Goal: Transaction & Acquisition: Purchase product/service

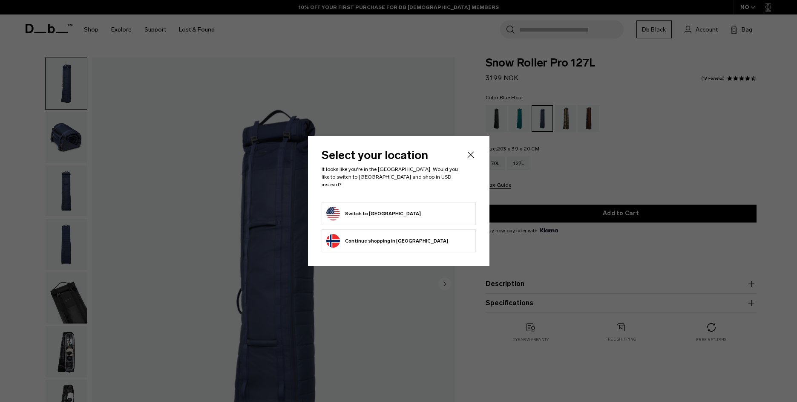
scroll to position [48, 0]
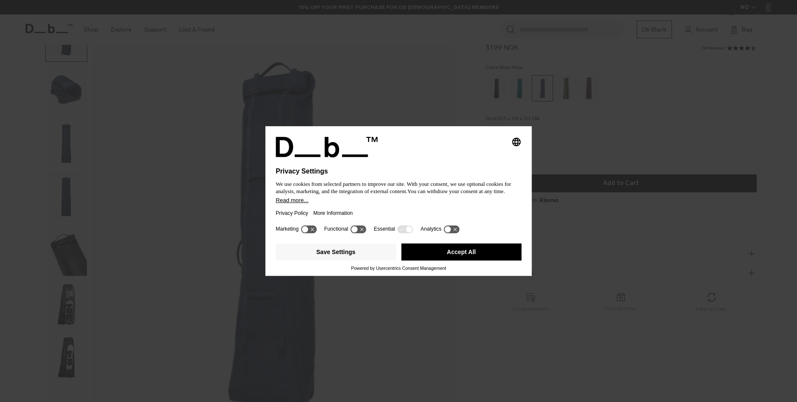
click at [451, 232] on icon at bounding box center [448, 229] width 6 height 6
click at [455, 233] on icon at bounding box center [451, 229] width 16 height 8
click at [414, 257] on button "Accept All" at bounding box center [461, 251] width 121 height 17
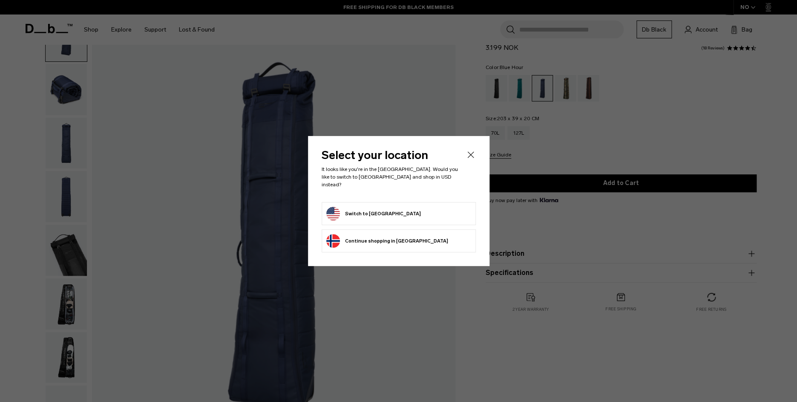
click at [369, 213] on button "Switch to [GEOGRAPHIC_DATA]" at bounding box center [373, 214] width 95 height 14
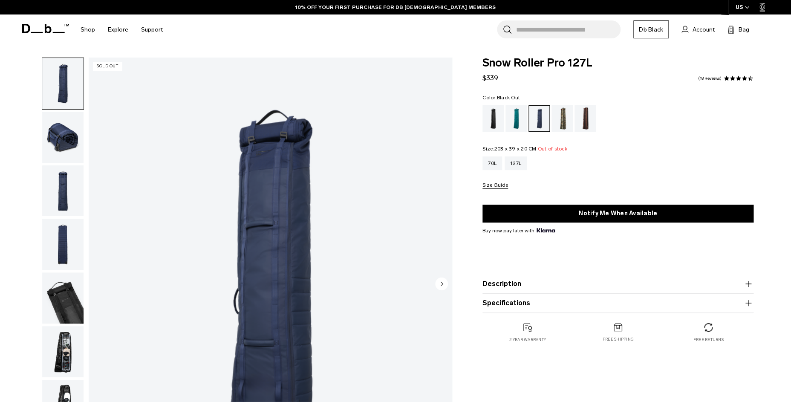
click at [492, 119] on div "Black Out" at bounding box center [493, 118] width 22 height 26
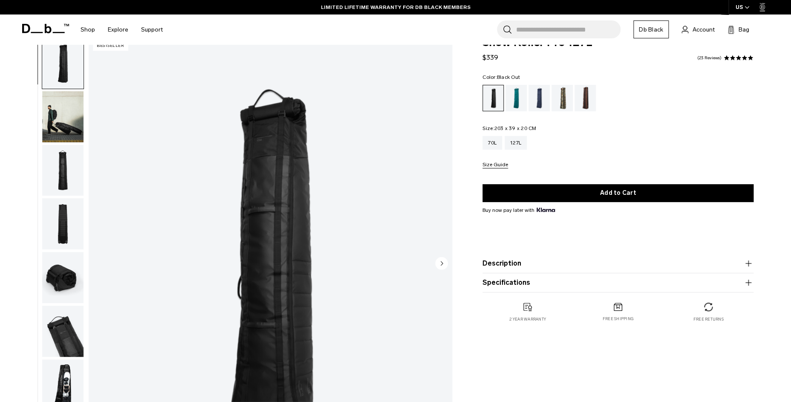
scroll to position [1, 0]
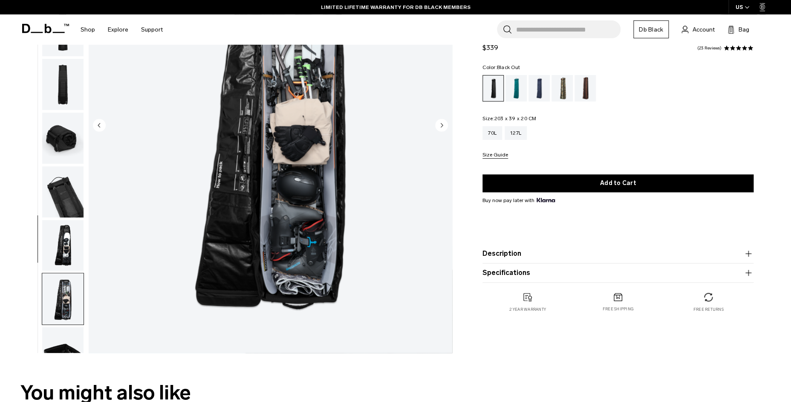
scroll to position [143, 0]
